Goal: Information Seeking & Learning: Learn about a topic

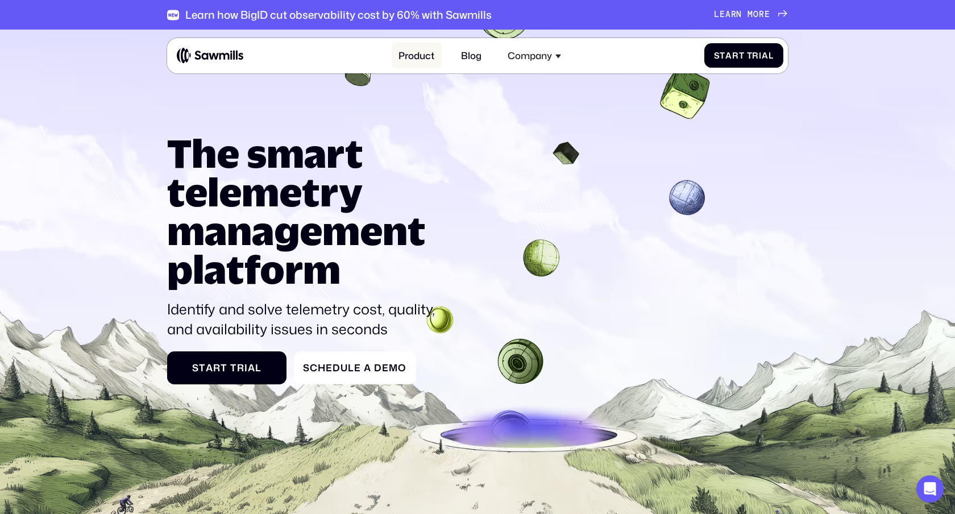
click at [421, 62] on link "Product" at bounding box center [417, 56] width 50 height 26
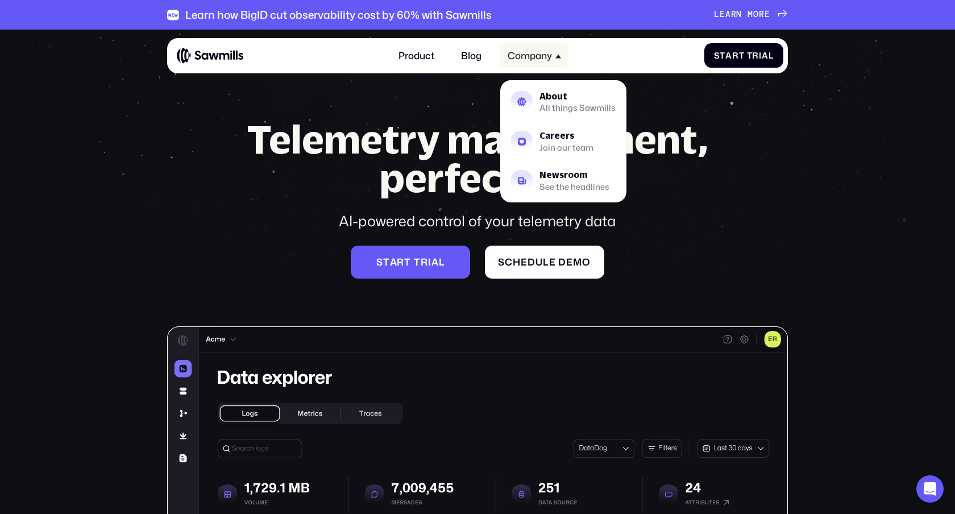
click at [522, 61] on div "Company" at bounding box center [530, 55] width 44 height 11
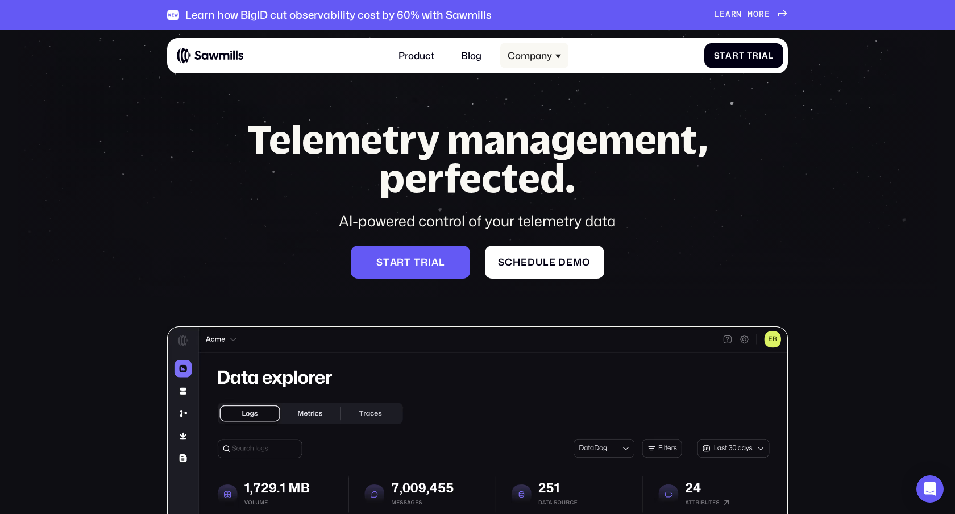
click at [522, 61] on div "Company" at bounding box center [530, 55] width 44 height 11
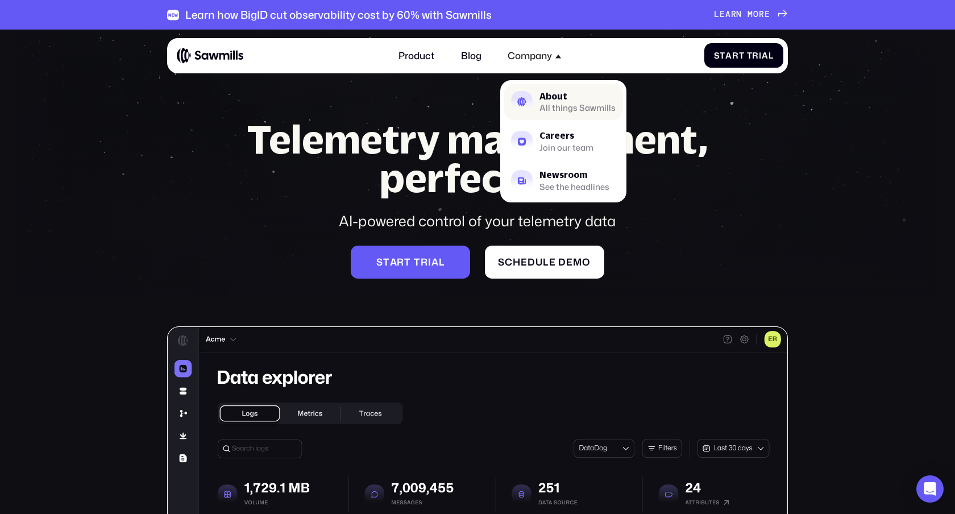
click at [555, 99] on div "About" at bounding box center [577, 96] width 76 height 9
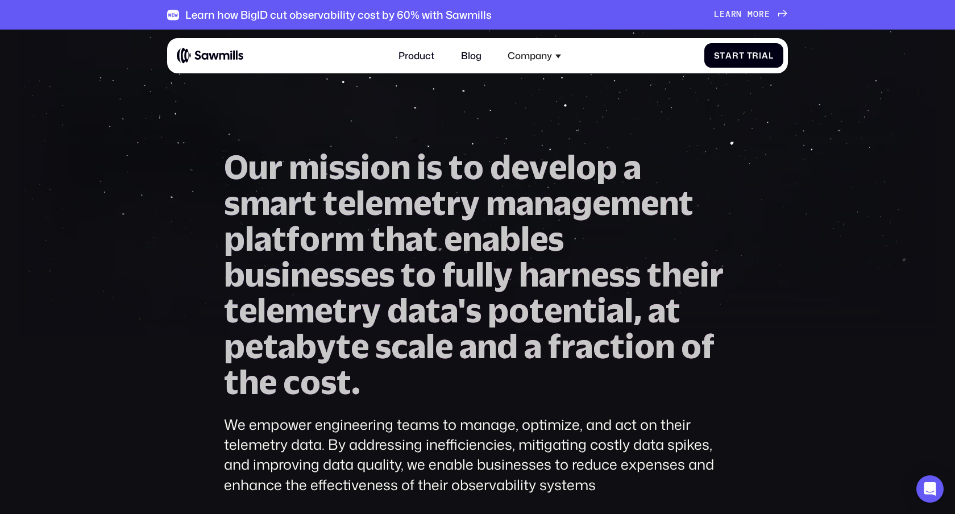
click at [520, 81] on section "O u r m i s s i o n i s t o d e v e l o p a s m a r t t e l e m e t r y m a n a…" at bounding box center [477, 358] width 955 height 657
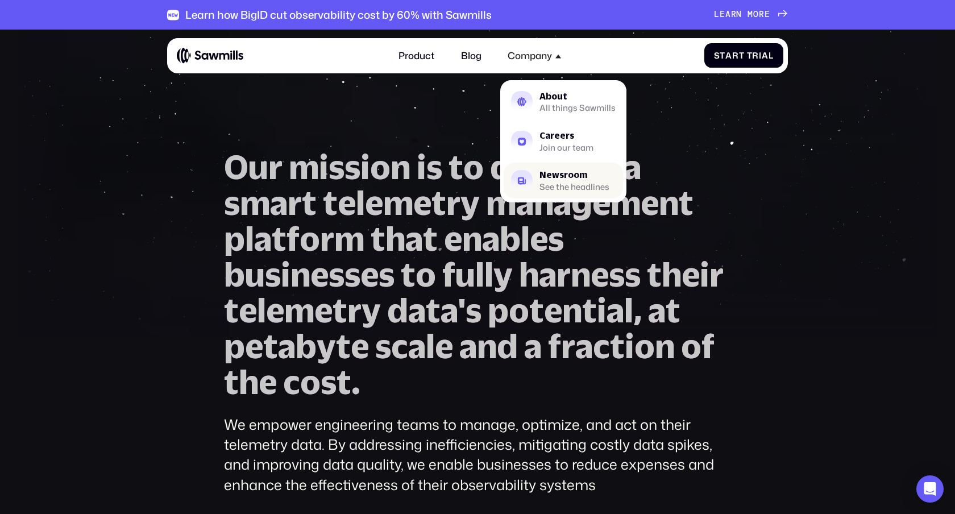
click at [564, 177] on div "Newsroom" at bounding box center [574, 175] width 70 height 9
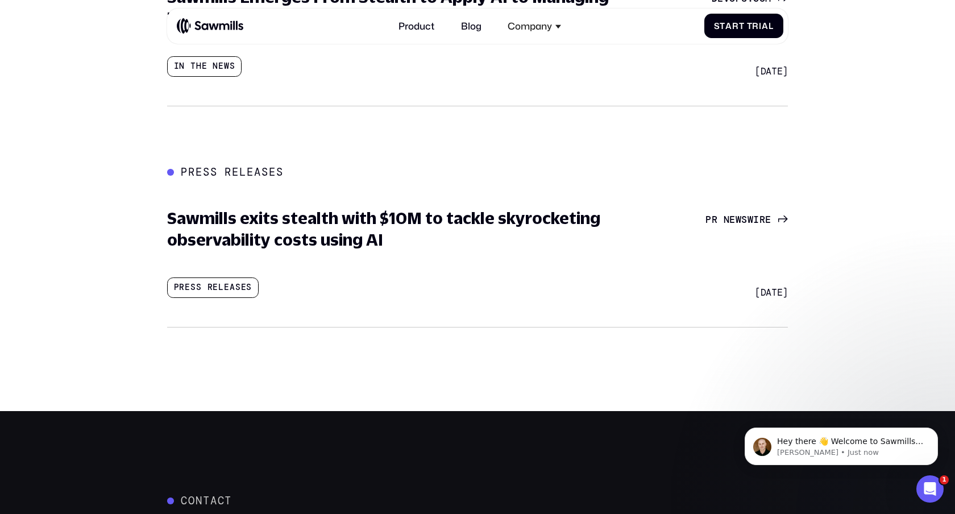
scroll to position [872, 0]
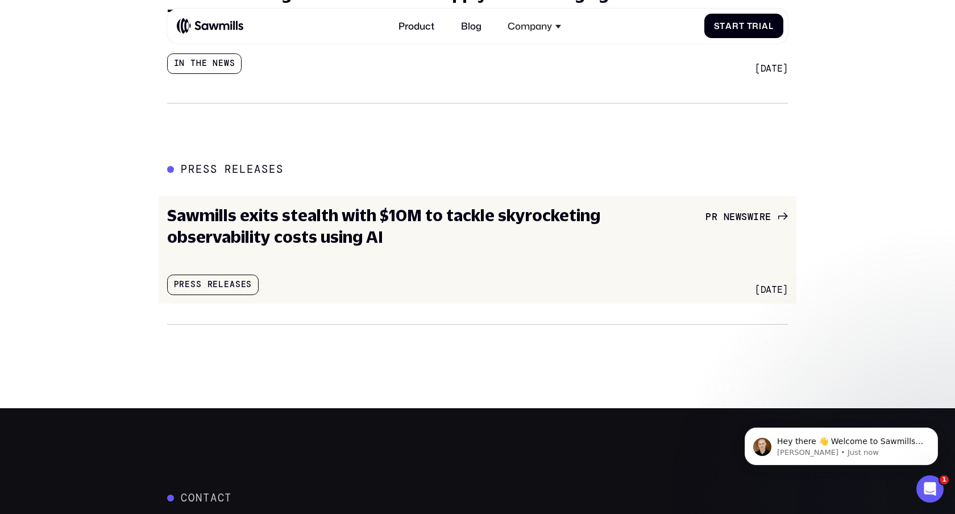
click at [317, 226] on h3 "Sawmills exits stealth with $10M to tackle skyrocketing observability costs usi…" at bounding box center [406, 226] width 478 height 43
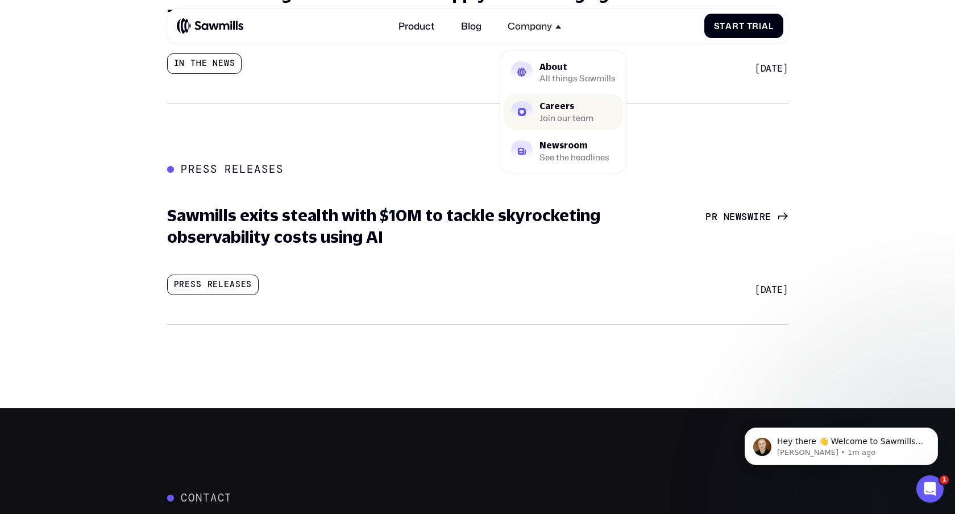
click at [553, 103] on div "Careers" at bounding box center [566, 106] width 54 height 9
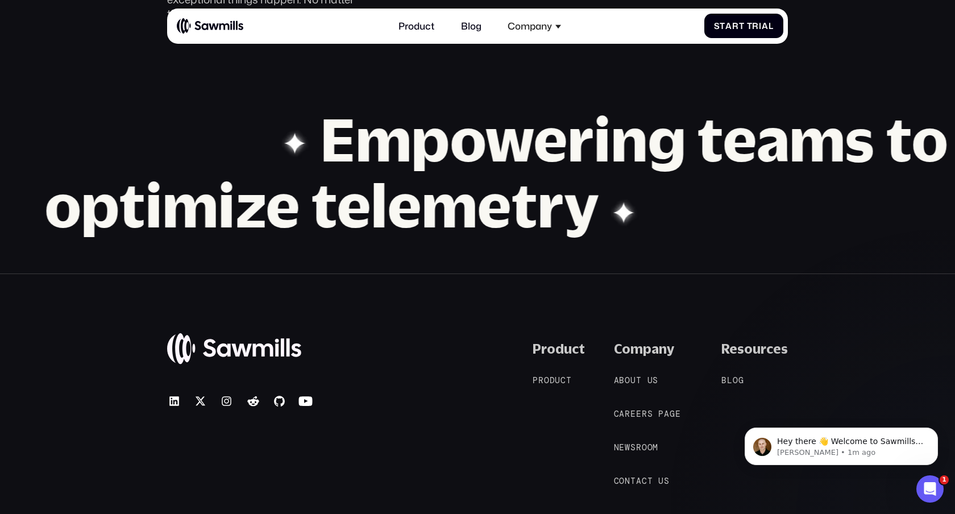
scroll to position [1224, 0]
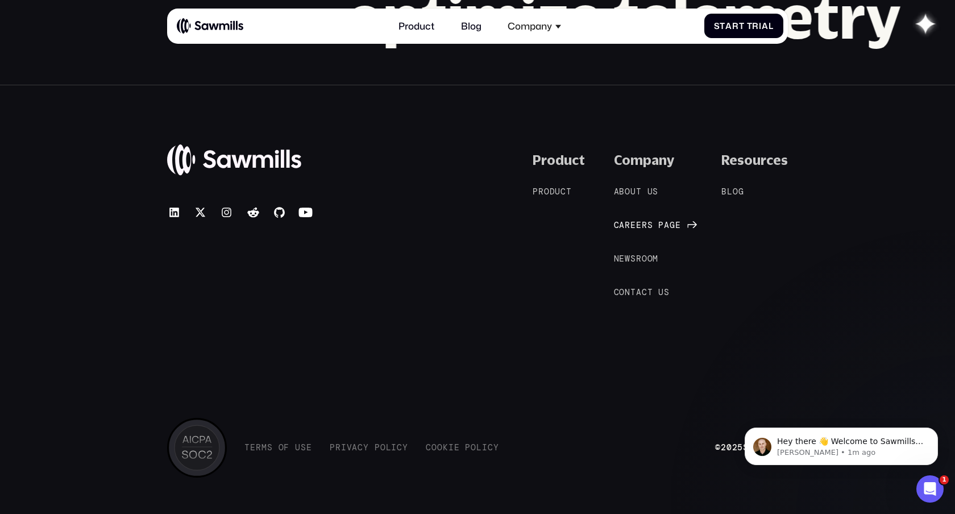
click at [653, 225] on span "s" at bounding box center [650, 226] width 6 height 10
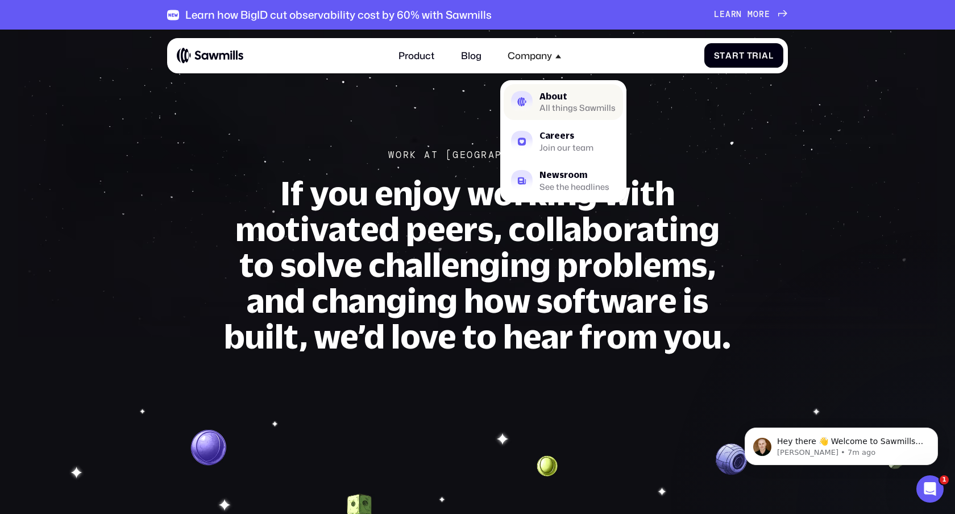
click at [553, 106] on div "All things Sawmills" at bounding box center [577, 107] width 76 height 7
